Goal: Navigation & Orientation: Find specific page/section

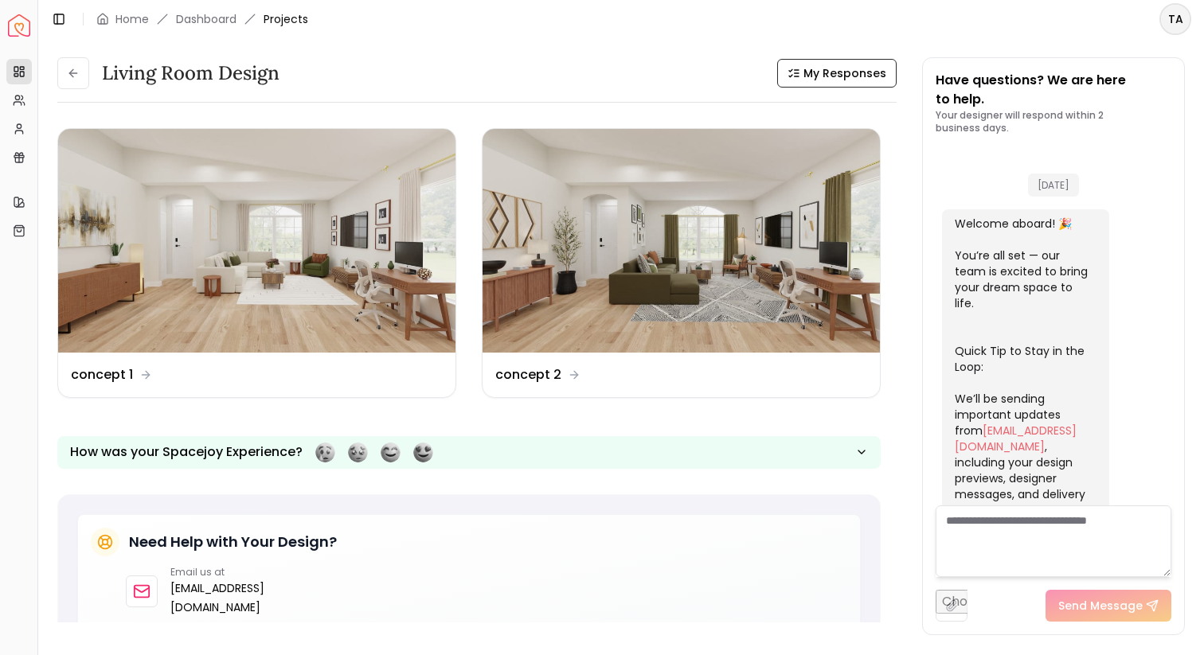
scroll to position [2084, 0]
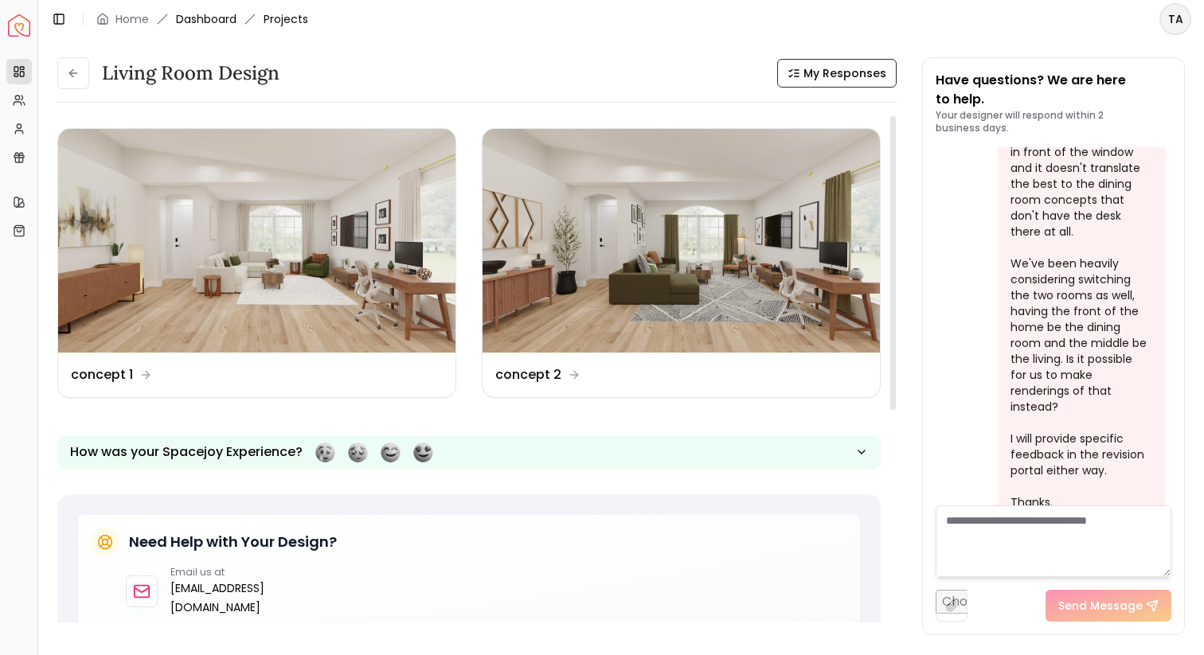
click at [207, 17] on link "Dashboard" at bounding box center [206, 19] width 61 height 16
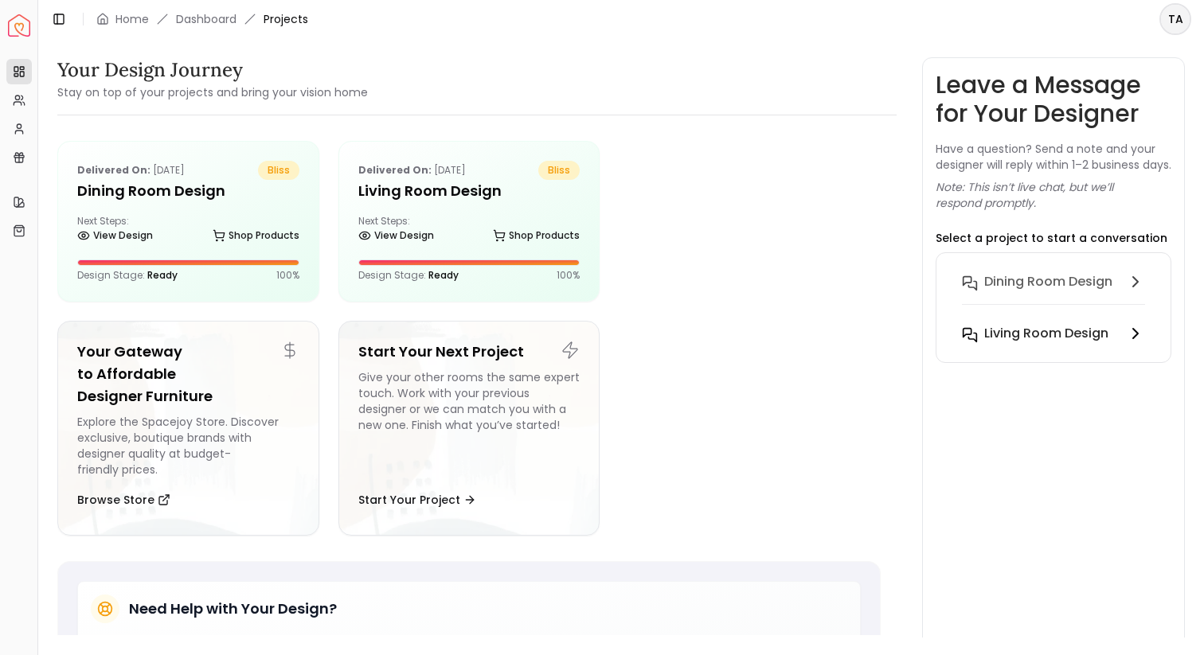
click at [1064, 343] on h6 "Living Room design" at bounding box center [1046, 333] width 124 height 19
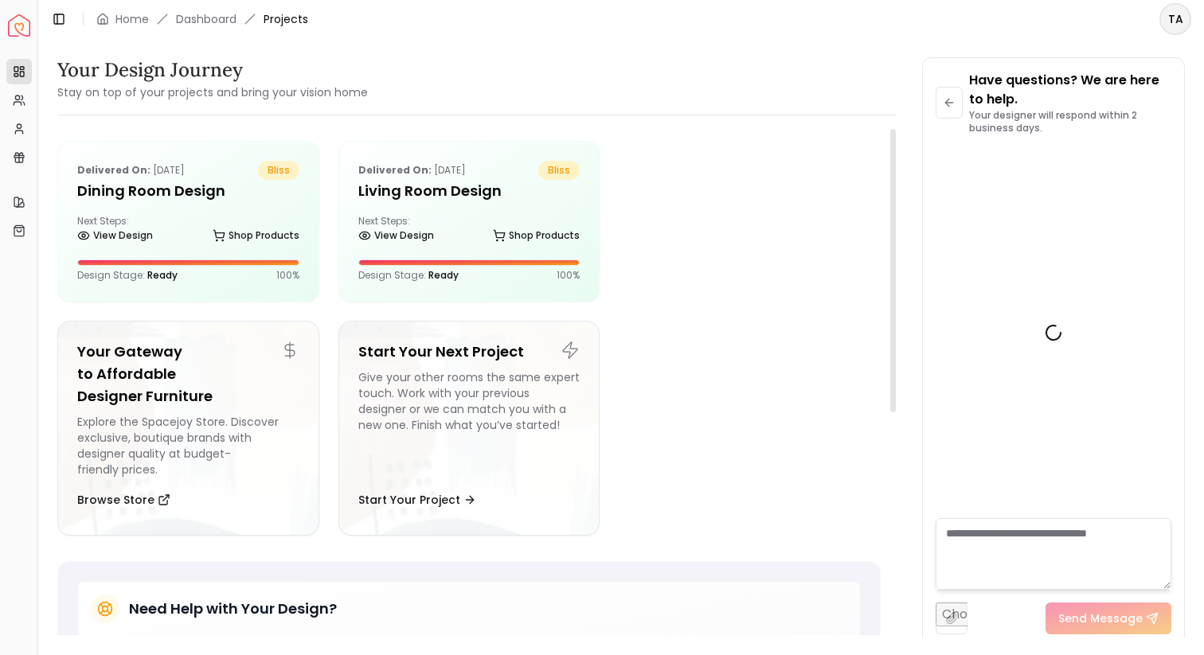
scroll to position [2072, 0]
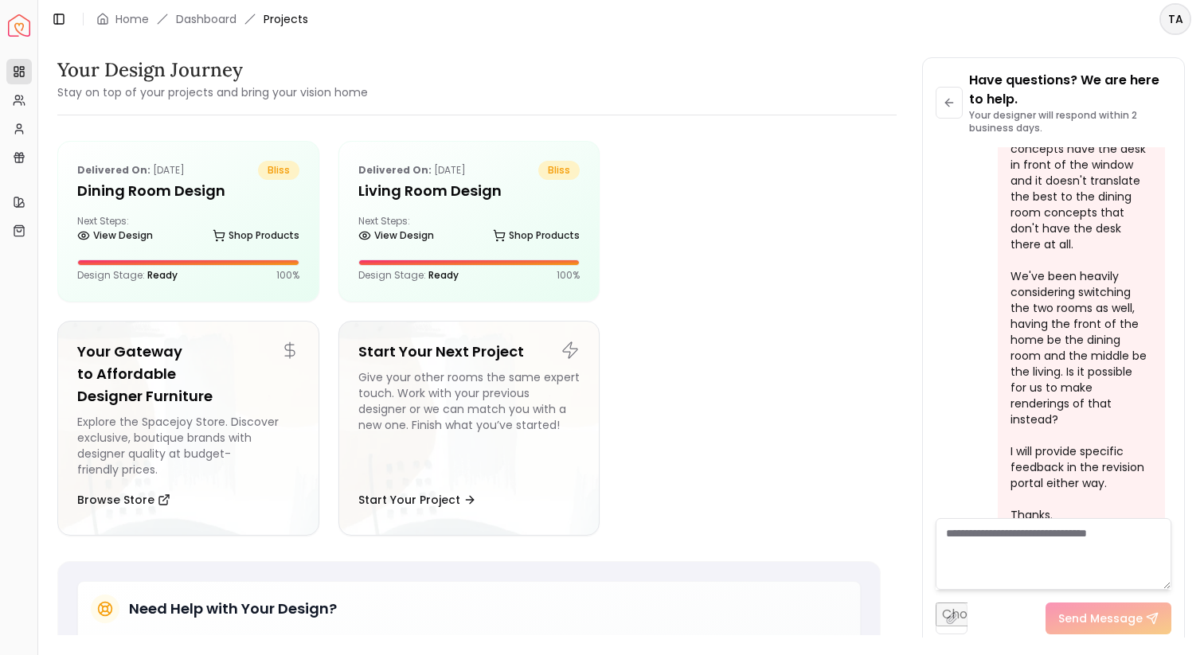
click at [212, 29] on div "Toggle Sidebar Home Dashboard Projects" at bounding box center [179, 19] width 283 height 22
click at [208, 27] on div "Toggle Sidebar Home Dashboard Projects" at bounding box center [179, 19] width 283 height 22
click at [207, 25] on link "Dashboard" at bounding box center [206, 19] width 61 height 16
